Goal: Find specific page/section: Find specific page/section

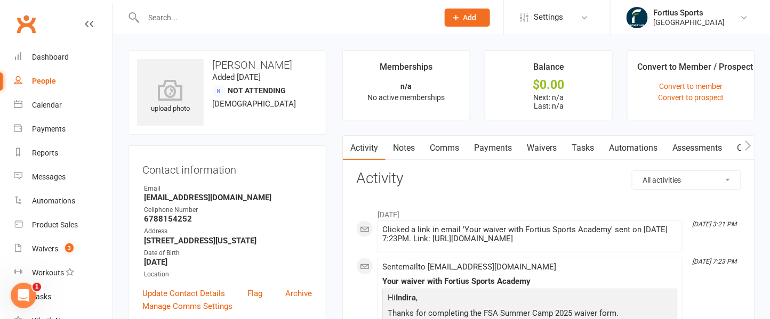
click at [168, 19] on input "text" at bounding box center [285, 17] width 290 height 15
paste input "kara swathireddy ksr"
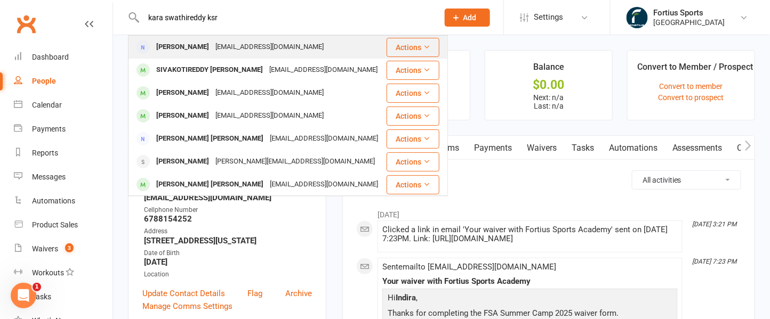
type input "kara swathireddy ksr"
click at [212, 45] on div "Karaswathi@gmail.com" at bounding box center [269, 46] width 115 height 15
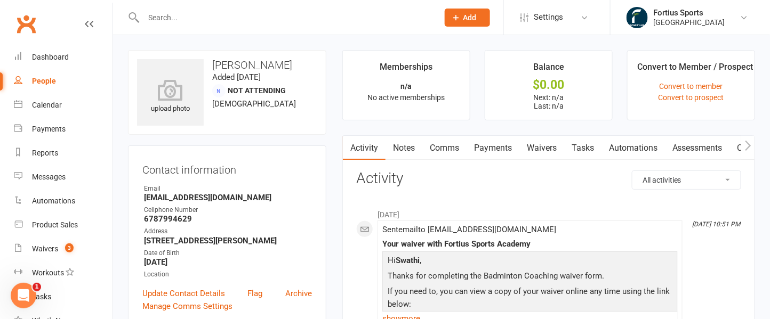
click at [506, 149] on link "Payments" at bounding box center [492, 148] width 53 height 25
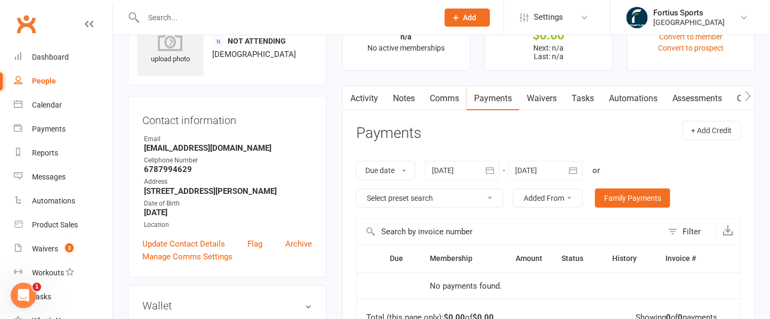
scroll to position [169, 0]
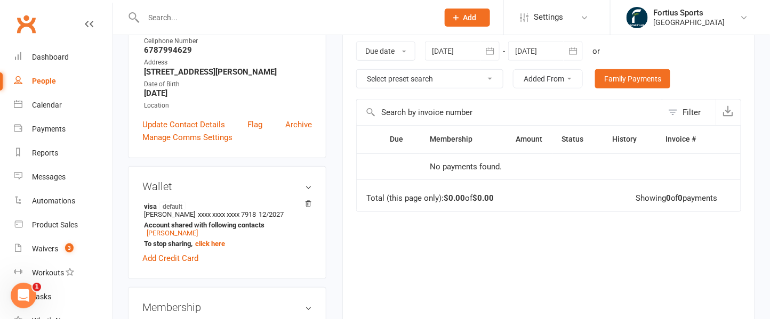
click at [506, 149] on th "Amount" at bounding box center [524, 139] width 56 height 27
click at [492, 49] on icon "button" at bounding box center [489, 51] width 11 height 11
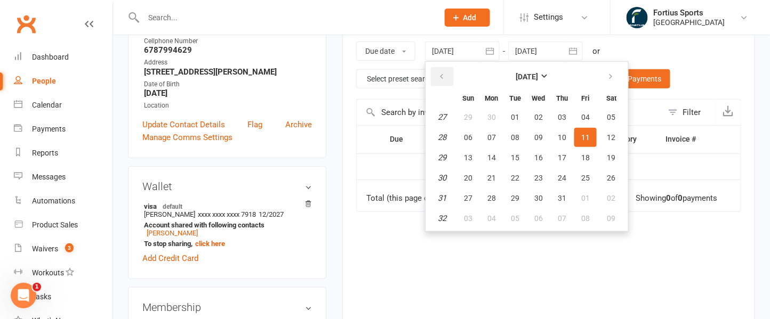
click at [445, 74] on icon "button" at bounding box center [441, 76] width 7 height 9
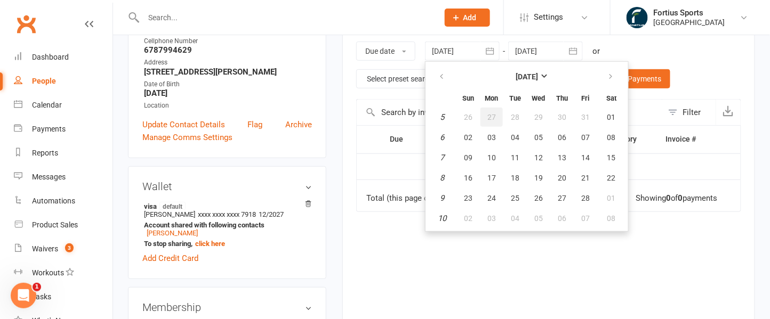
click at [501, 116] on button "27" at bounding box center [491, 117] width 22 height 19
type input "27 Jan 2025"
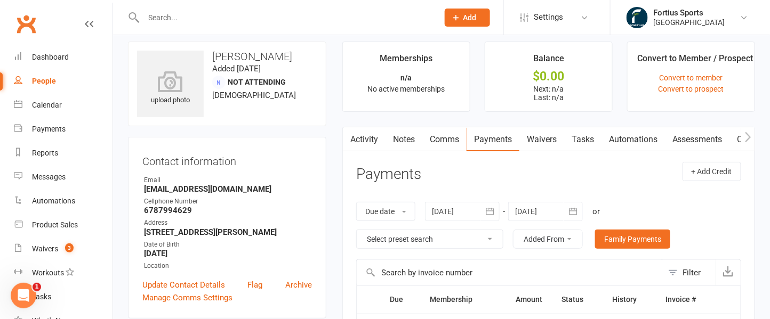
scroll to position [0, 0]
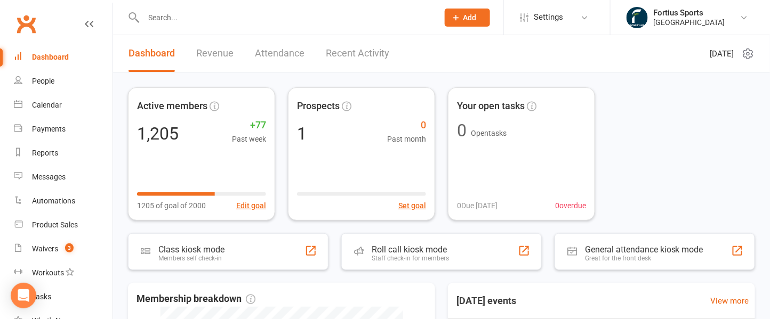
click at [190, 20] on input "text" at bounding box center [285, 17] width 290 height 15
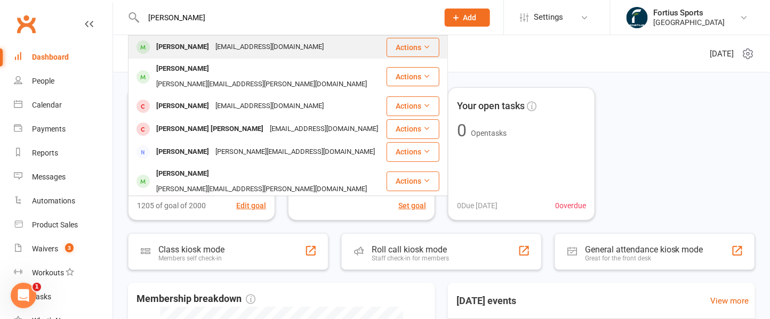
type input "[PERSON_NAME]"
click at [197, 44] on div "[PERSON_NAME]" at bounding box center [182, 46] width 59 height 15
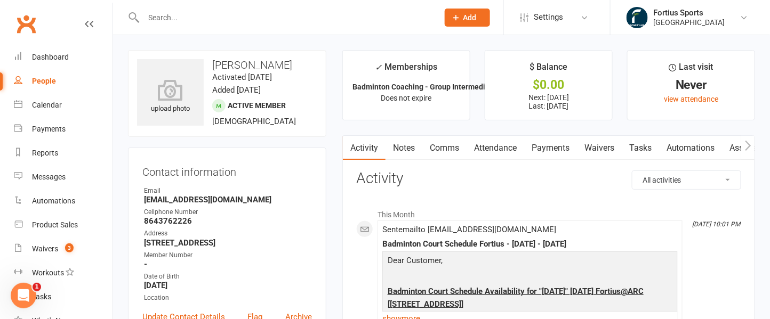
click at [194, 24] on input "text" at bounding box center [285, 17] width 290 height 15
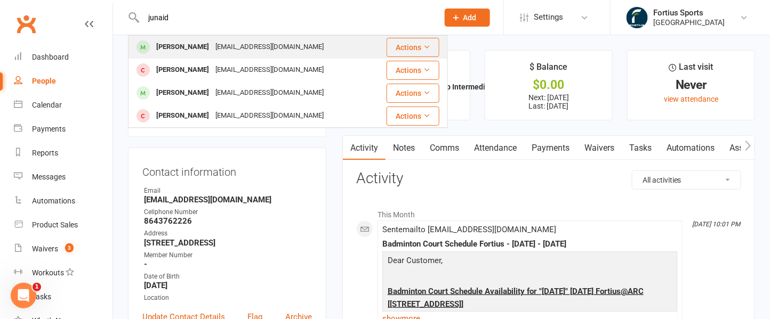
type input "junaid"
click at [214, 45] on div "[EMAIL_ADDRESS][DOMAIN_NAME]" at bounding box center [269, 46] width 115 height 15
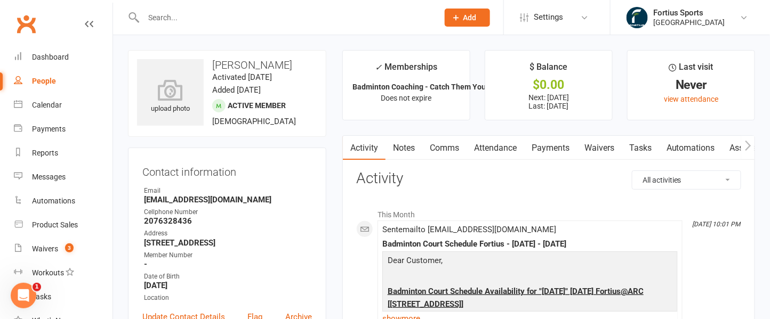
click at [549, 147] on link "Payments" at bounding box center [550, 148] width 53 height 25
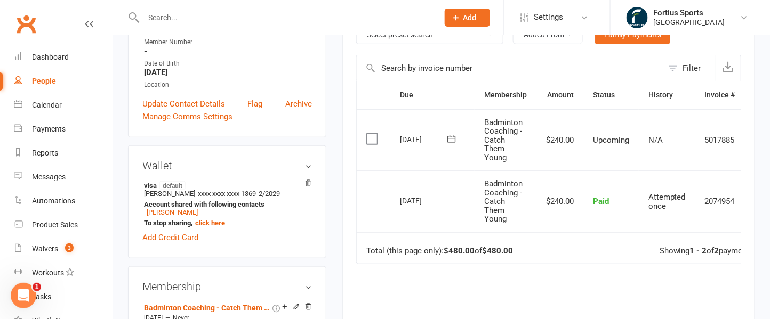
scroll to position [214, 0]
click at [182, 21] on input "text" at bounding box center [285, 17] width 290 height 15
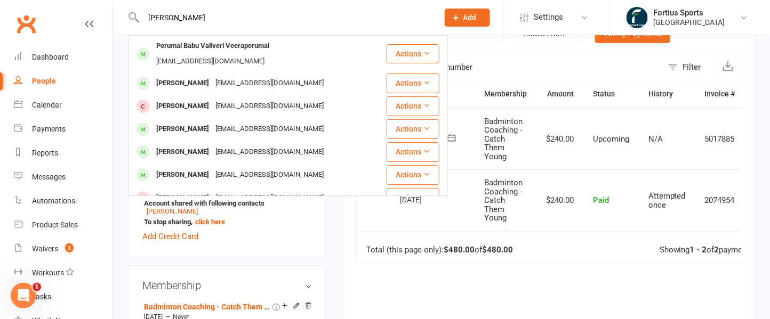
type input "[PERSON_NAME]"
